Goal: Transaction & Acquisition: Purchase product/service

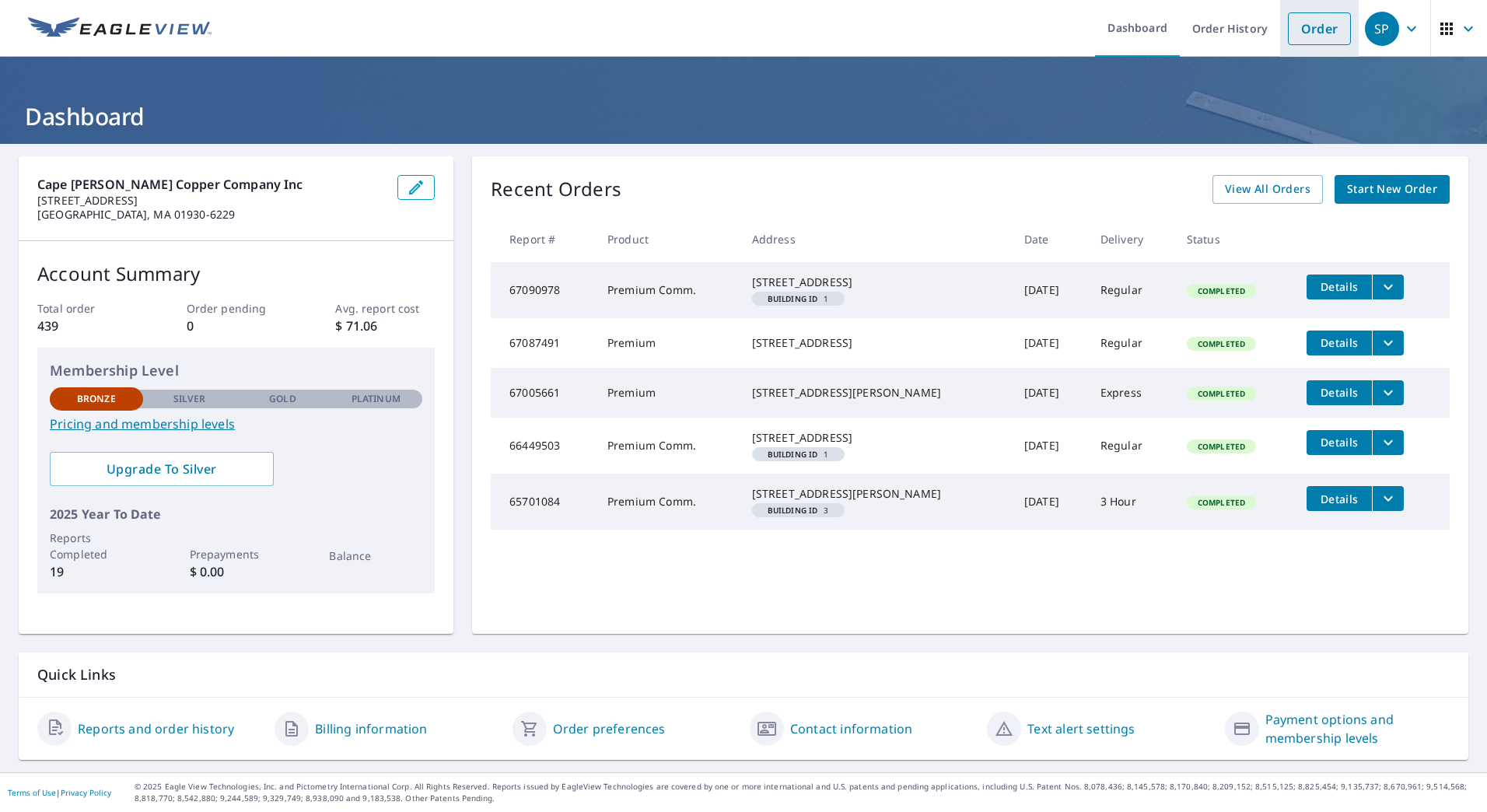
click at [1303, 33] on link "Order" at bounding box center [1319, 28] width 63 height 32
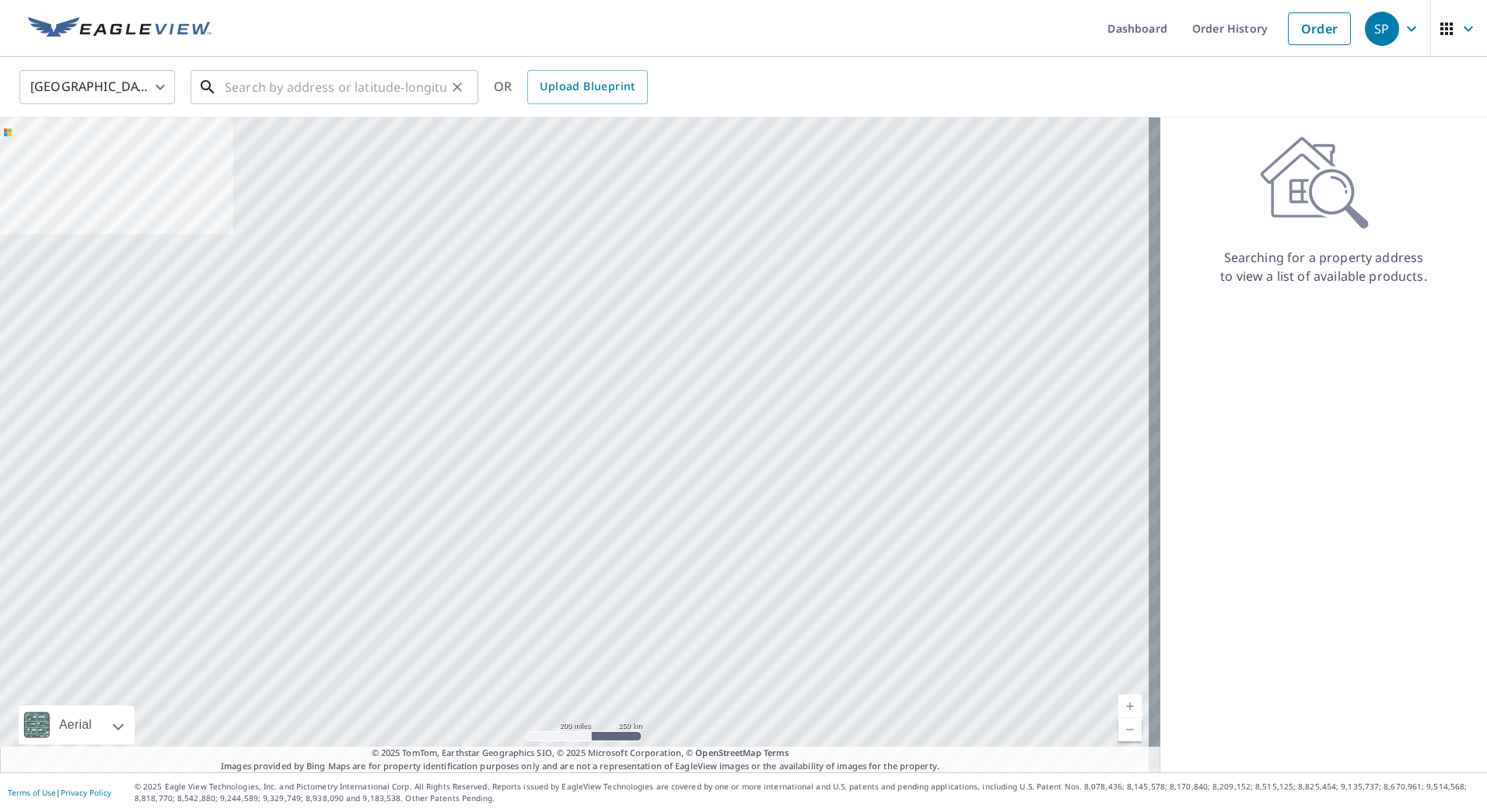
click at [279, 103] on input "text" at bounding box center [336, 87] width 222 height 44
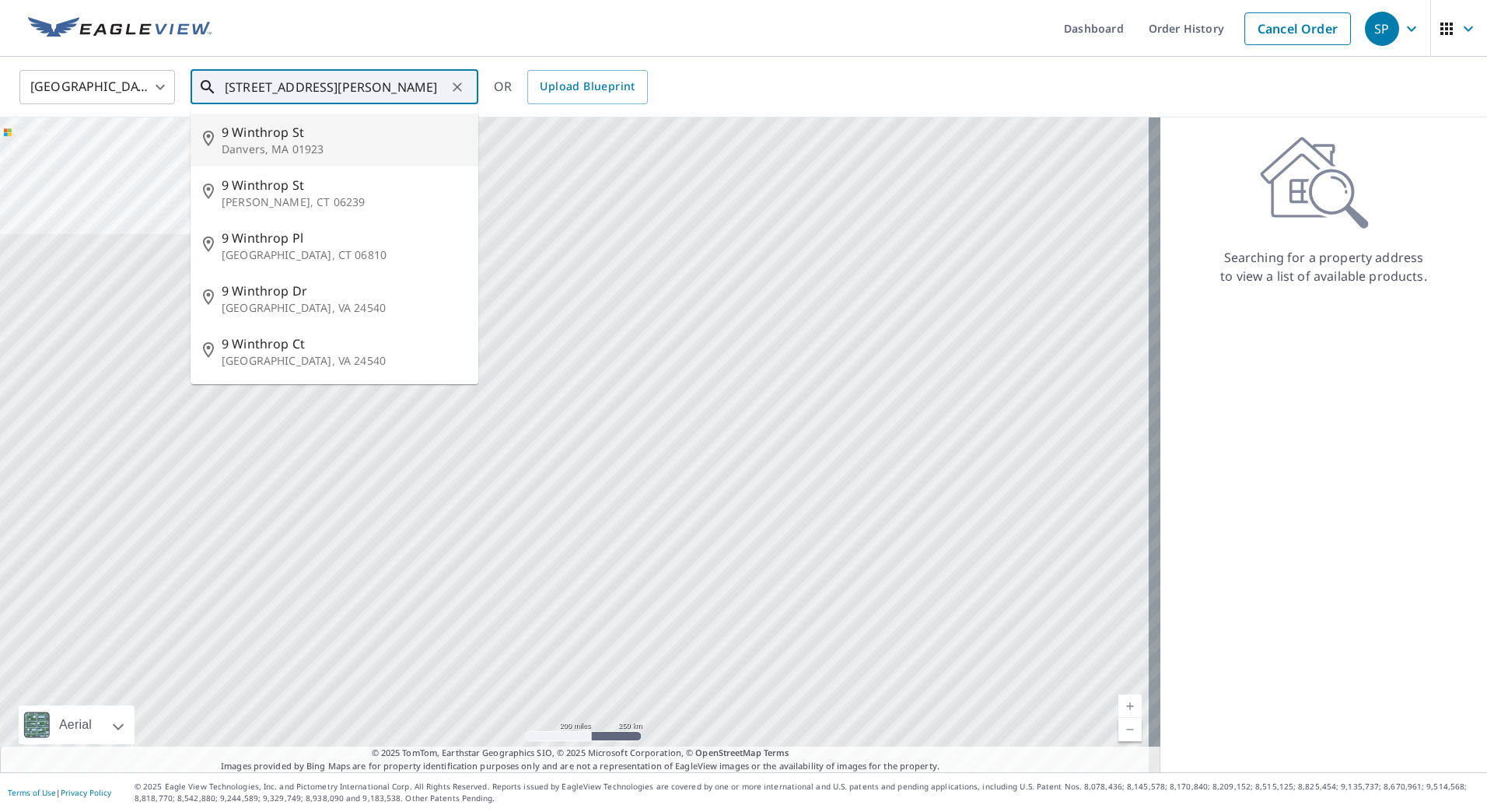
click at [247, 133] on span "9 Winthrop St" at bounding box center [343, 132] width 245 height 19
type input "[STREET_ADDRESS]"
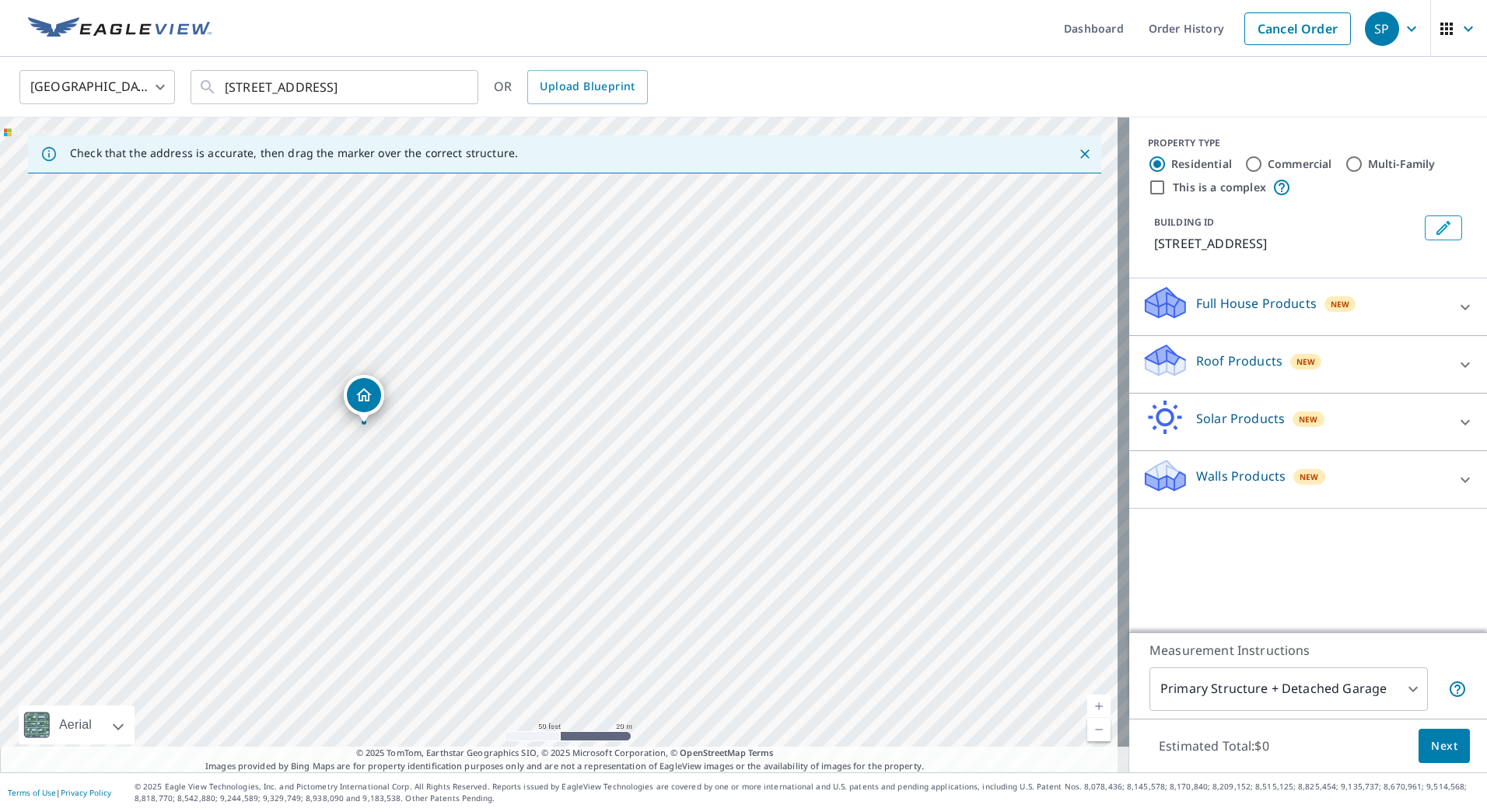
drag, startPoint x: 568, startPoint y: 379, endPoint x: 555, endPoint y: 585, distance: 206.4
click at [555, 585] on div "[STREET_ADDRESS]" at bounding box center [564, 444] width 1129 height 655
click at [1456, 366] on icon at bounding box center [1466, 365] width 19 height 19
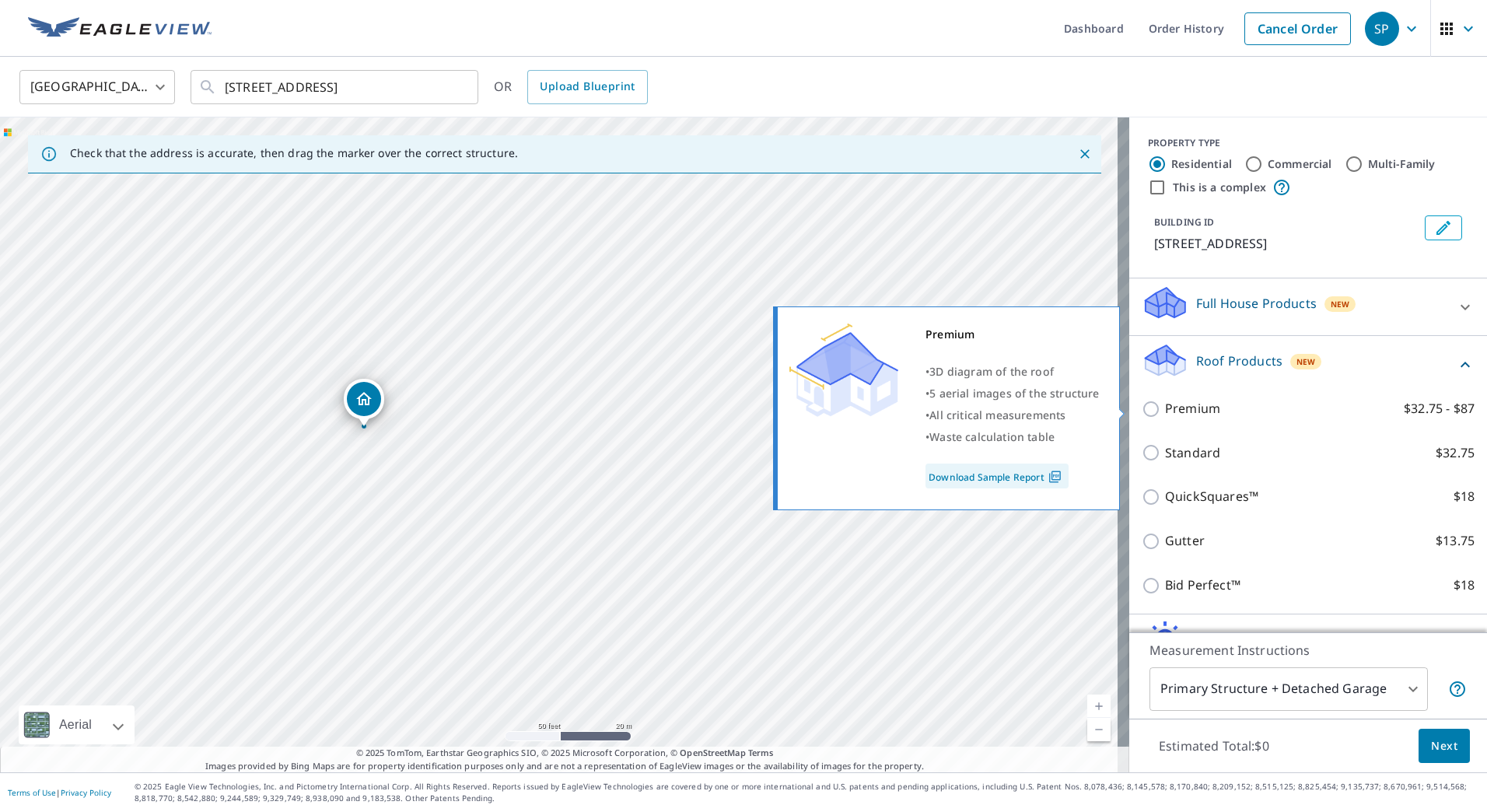
click at [1142, 409] on input "Premium $32.75 - $87" at bounding box center [1153, 409] width 23 height 19
checkbox input "true"
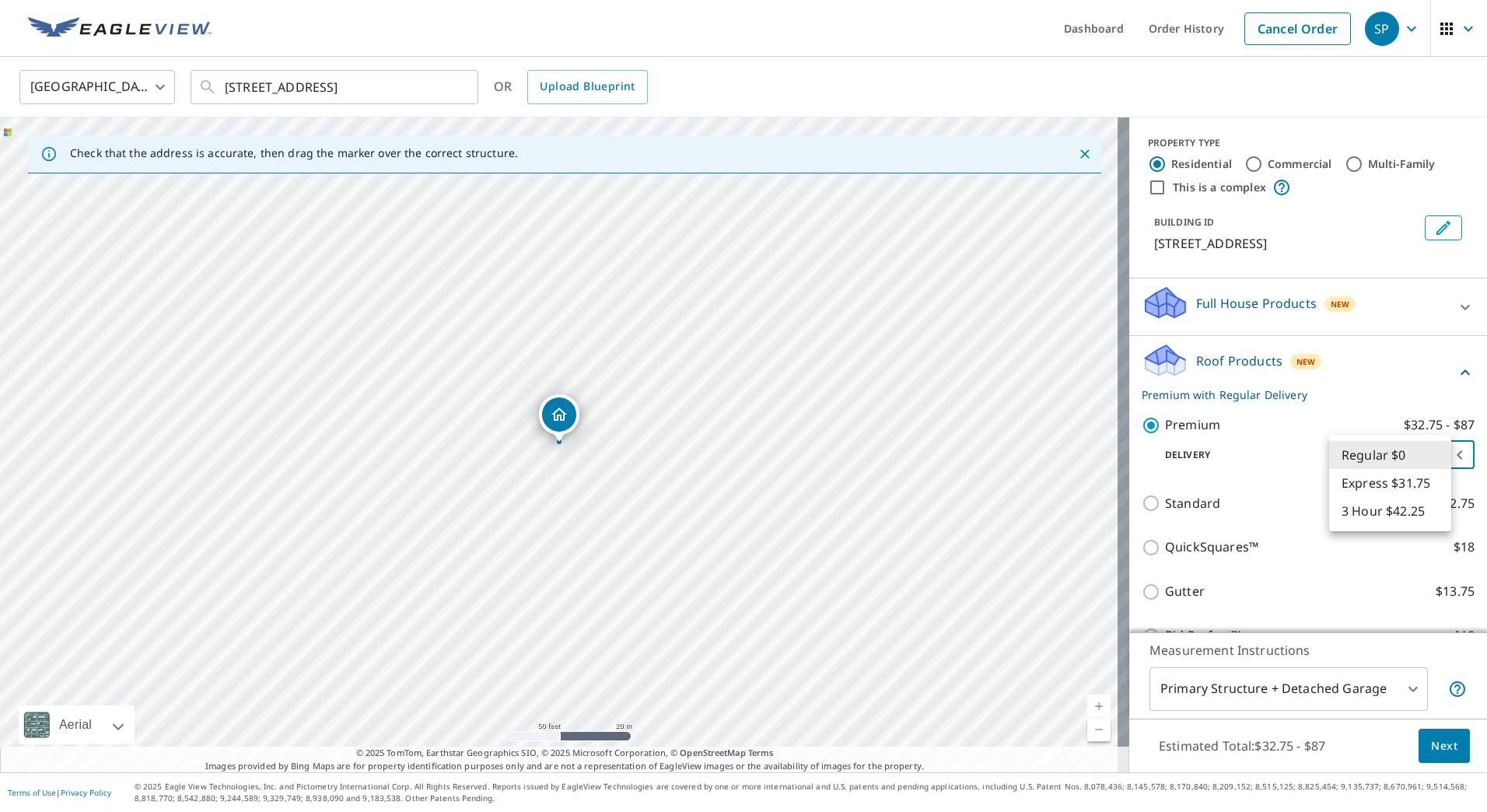
click at [1437, 457] on body "SP SP Dashboard Order History Cancel Order SP [GEOGRAPHIC_DATA] [GEOGRAPHIC_DAT…" at bounding box center [743, 406] width 1487 height 812
click at [1412, 479] on li "Express $31.75" at bounding box center [1390, 483] width 122 height 28
type input "4"
click at [1436, 746] on span "Next" at bounding box center [1443, 746] width 26 height 20
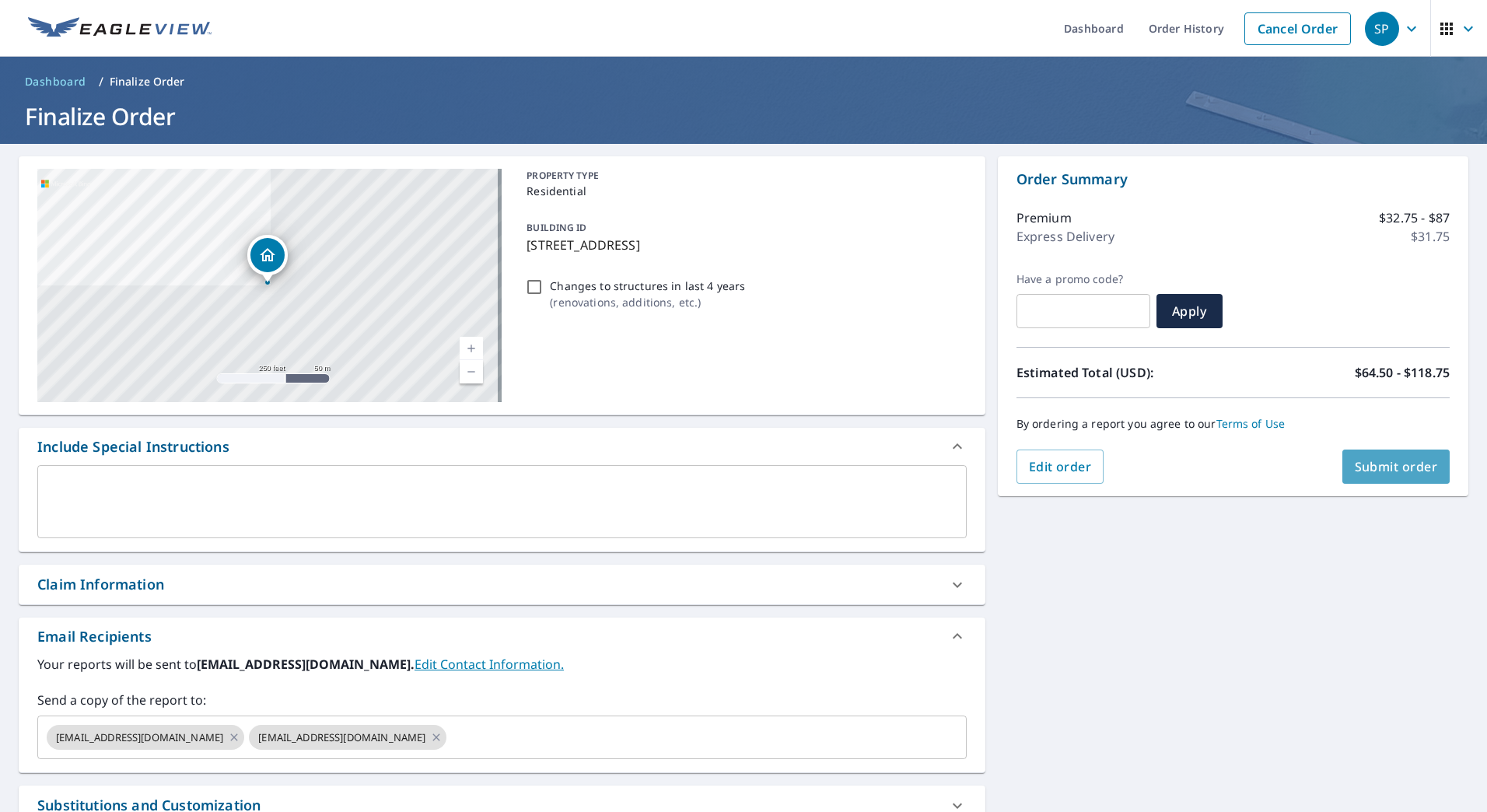
click at [1378, 464] on span "Submit order" at bounding box center [1396, 467] width 83 height 17
checkbox input "true"
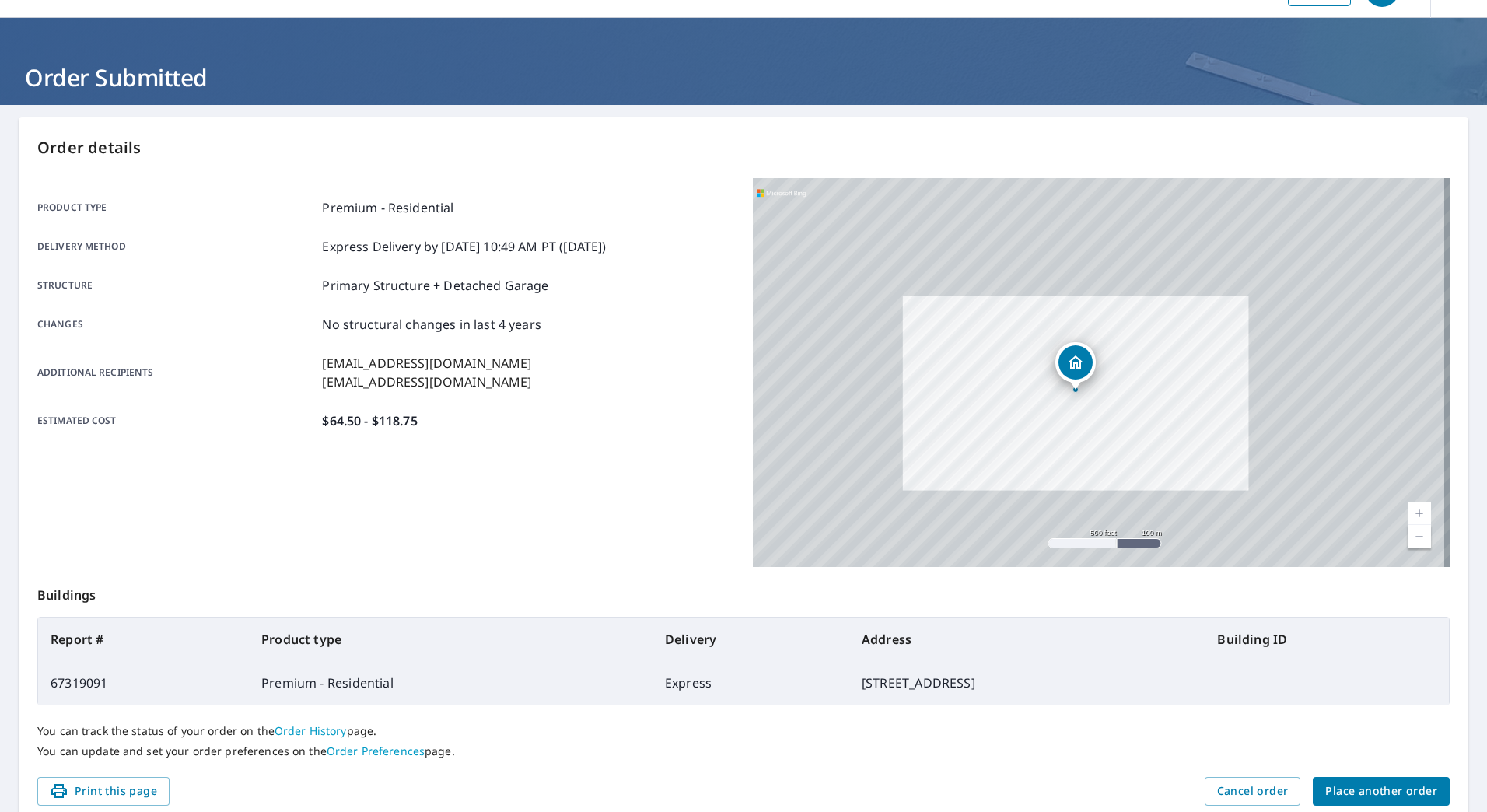
scroll to position [104, 0]
